Goal: Transaction & Acquisition: Purchase product/service

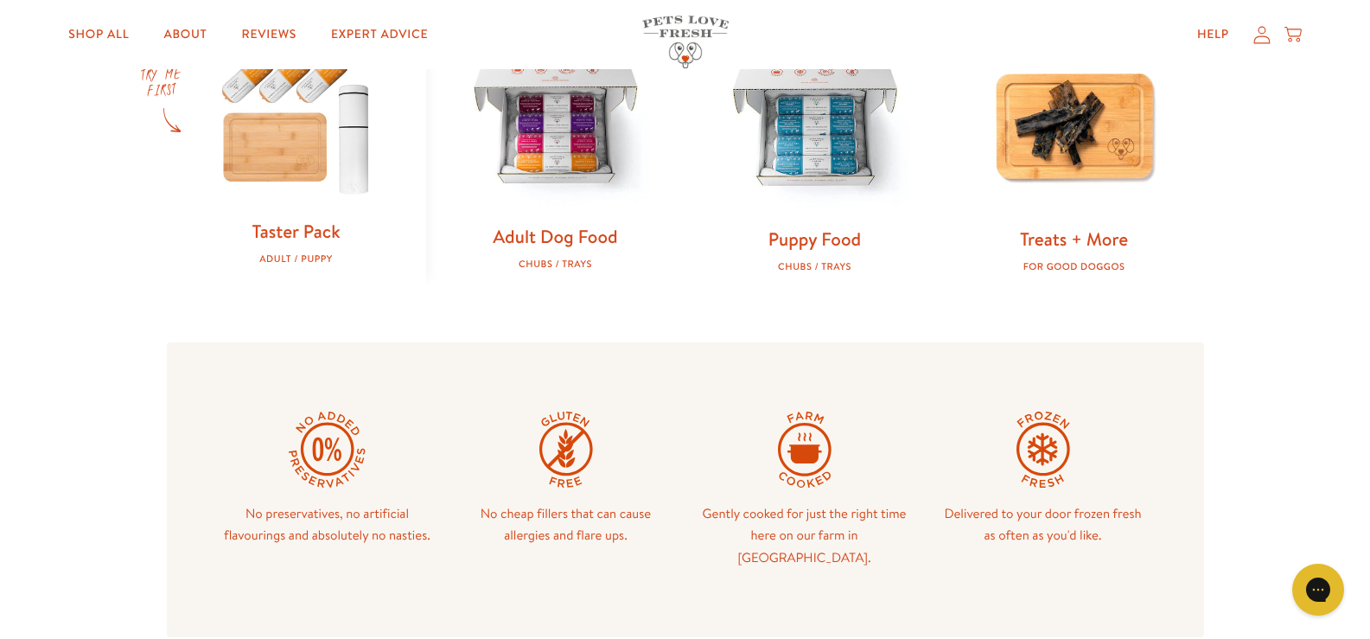
click at [554, 225] on img at bounding box center [556, 123] width 204 height 204
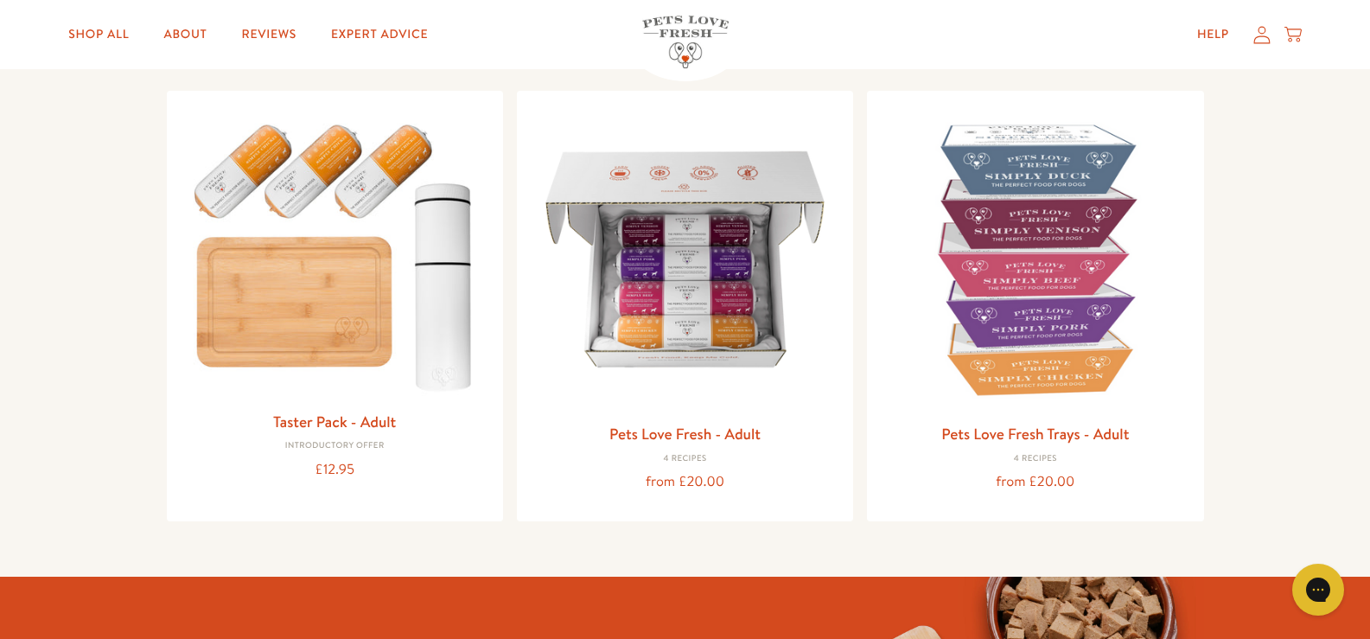
scroll to position [86, 0]
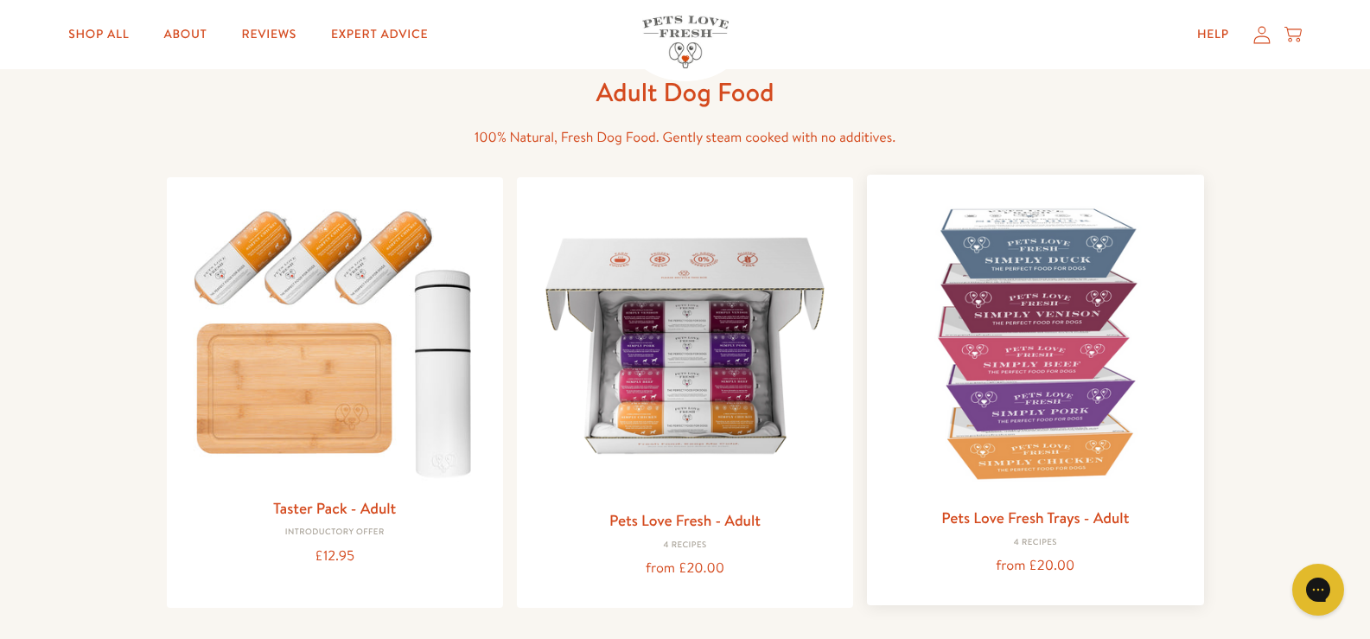
click at [1054, 519] on link "Pets Love Fresh Trays - Adult" at bounding box center [1035, 517] width 188 height 22
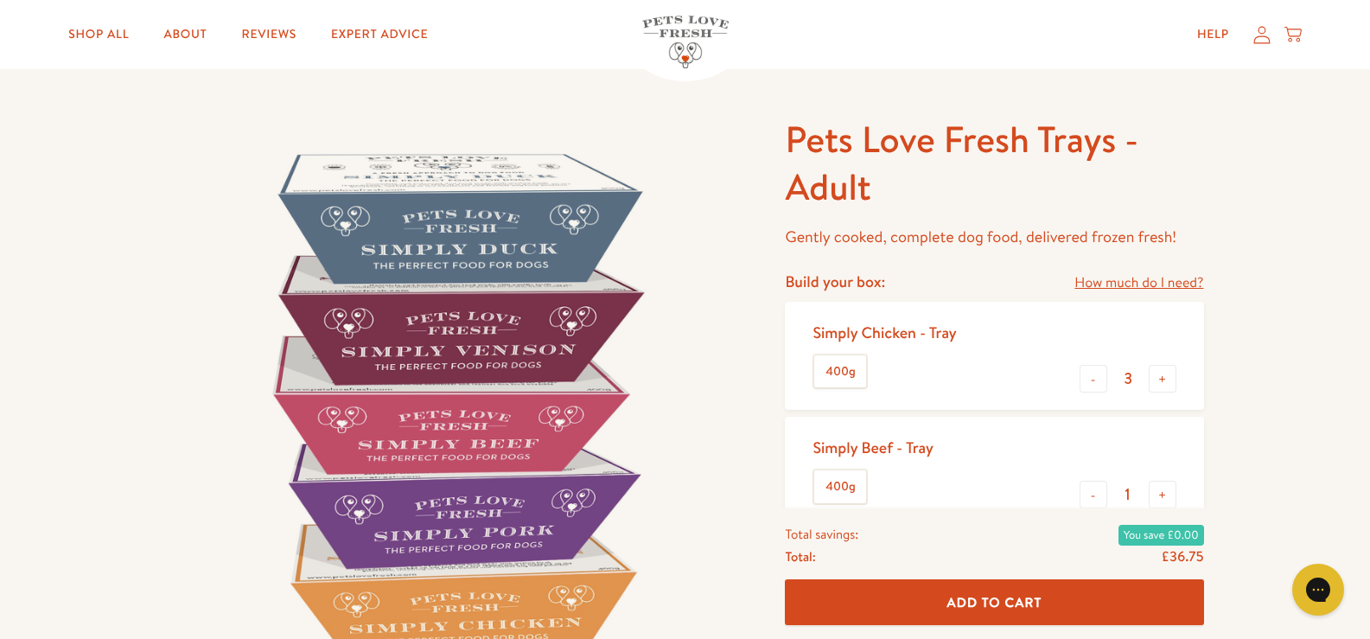
scroll to position [86, 0]
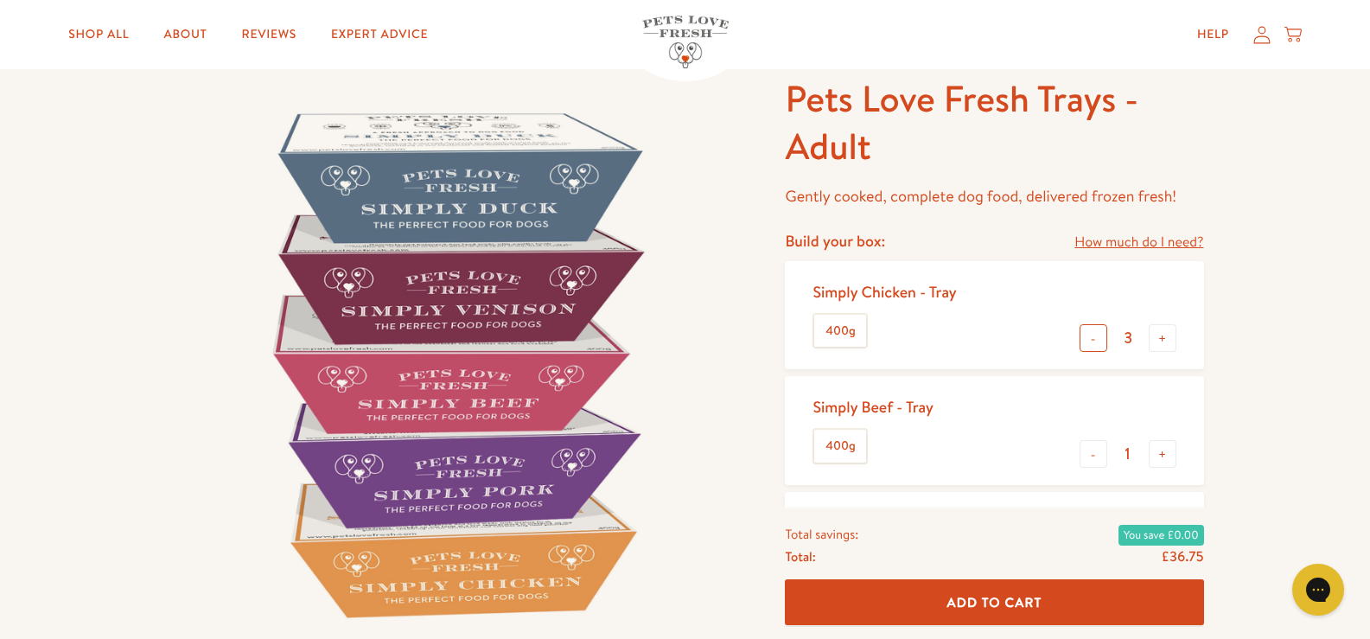
click at [1083, 347] on button "-" at bounding box center [1093, 338] width 28 height 28
click at [1084, 346] on button "-" at bounding box center [1093, 338] width 28 height 28
type input "1"
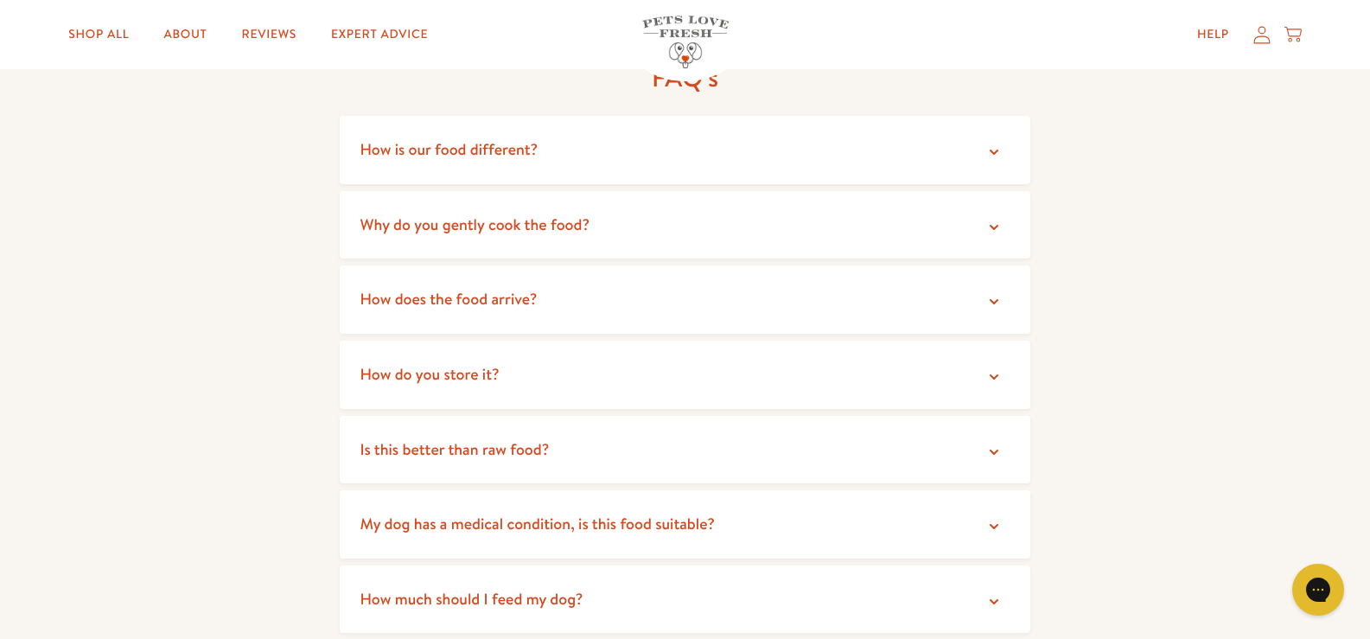
scroll to position [2938, 0]
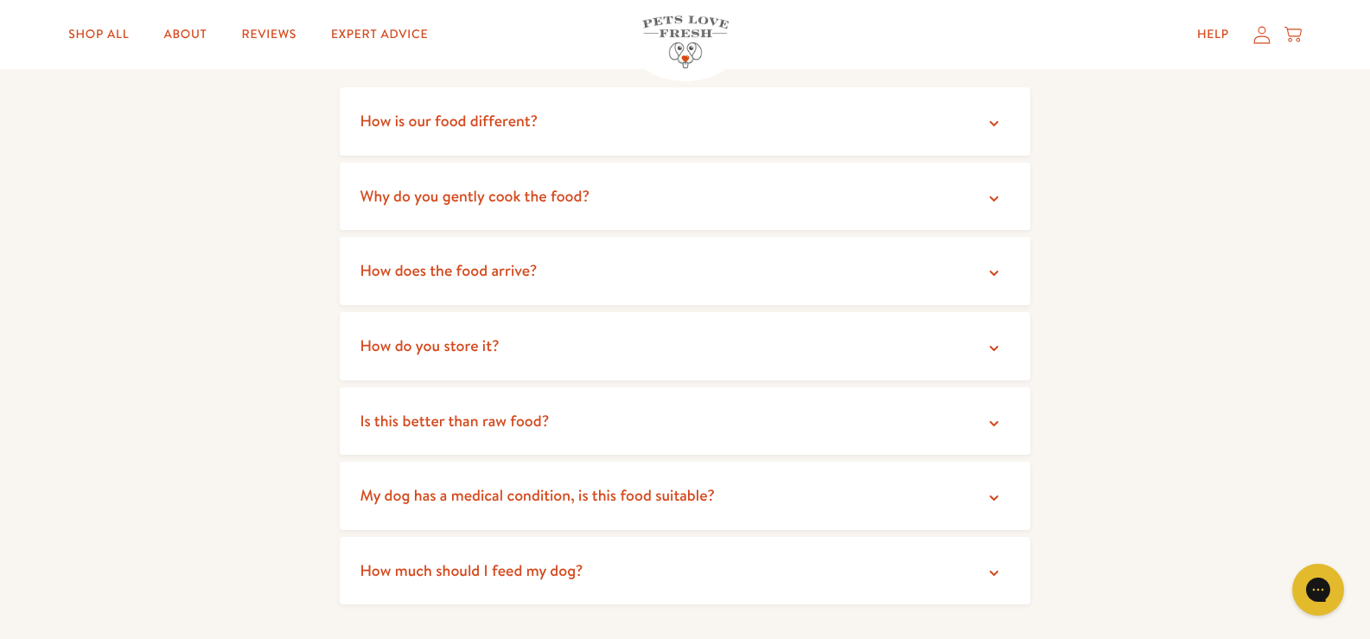
click at [992, 564] on icon at bounding box center [993, 572] width 17 height 17
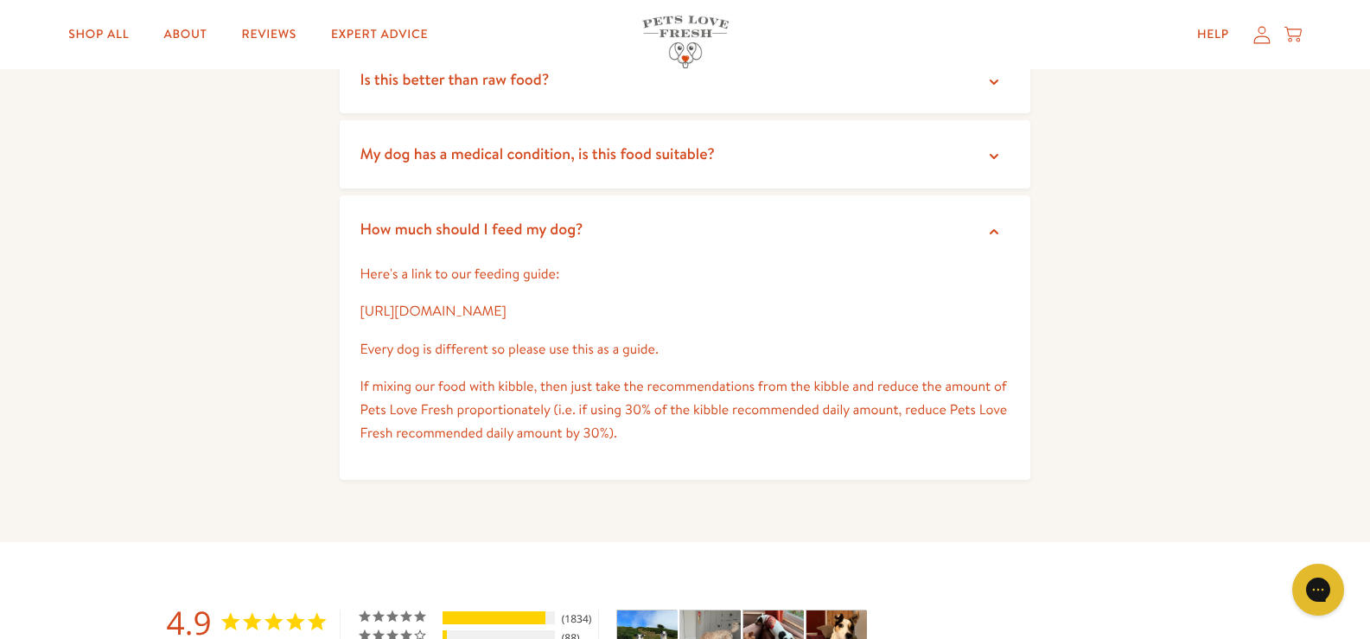
scroll to position [3283, 0]
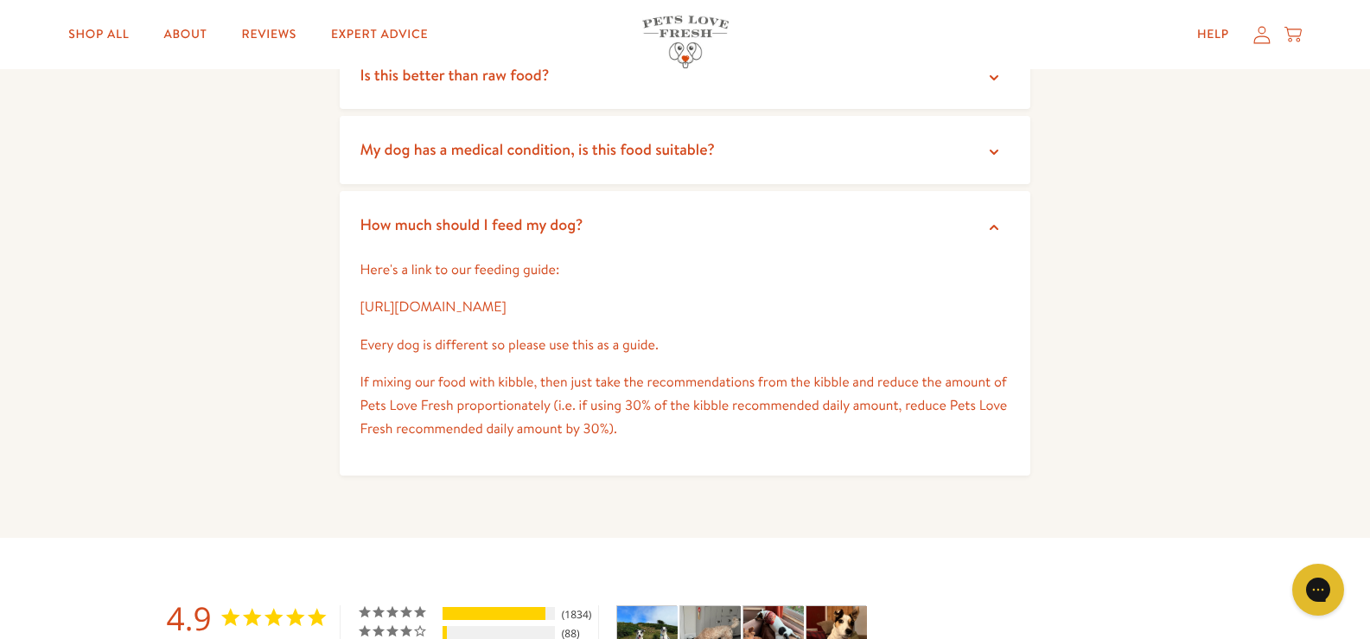
click at [499, 297] on link "https://petslovefresh.com/pages/feeding-guide" at bounding box center [433, 306] width 146 height 19
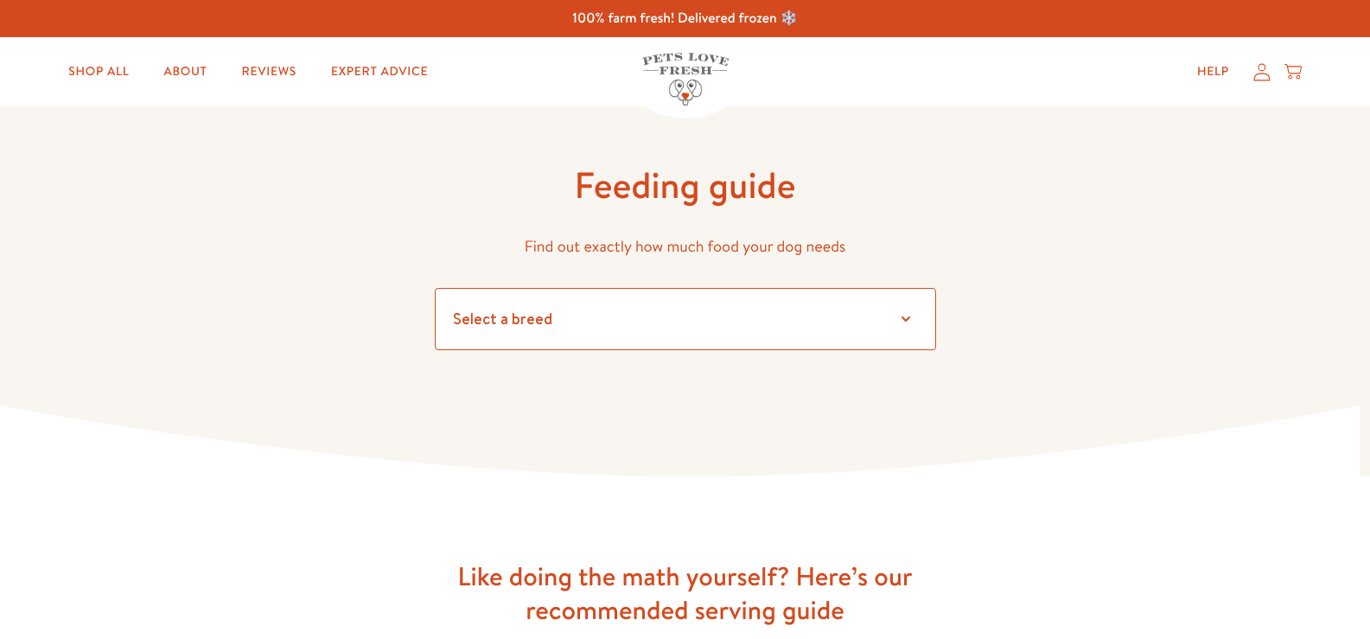
click at [906, 321] on select "Select a breed Affenpinscher Afghan hound Airedale terrier Akita Alaskan Malamu…" at bounding box center [685, 319] width 501 height 62
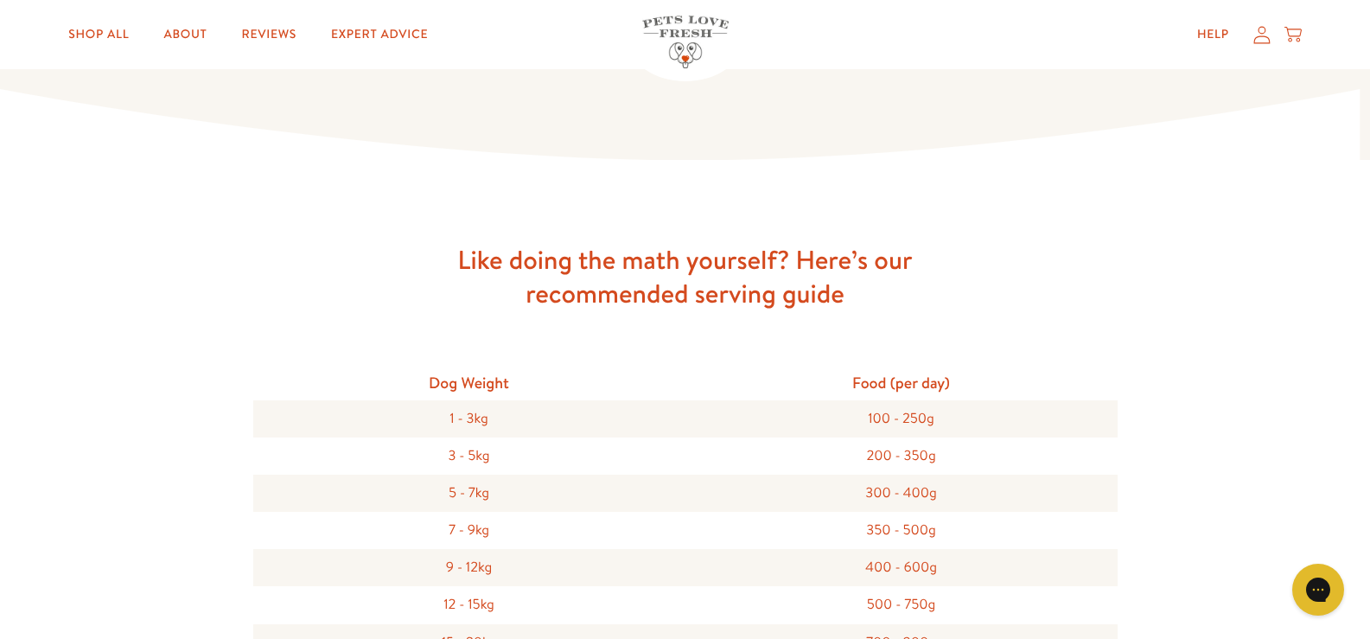
scroll to position [259, 0]
